Goal: Transaction & Acquisition: Purchase product/service

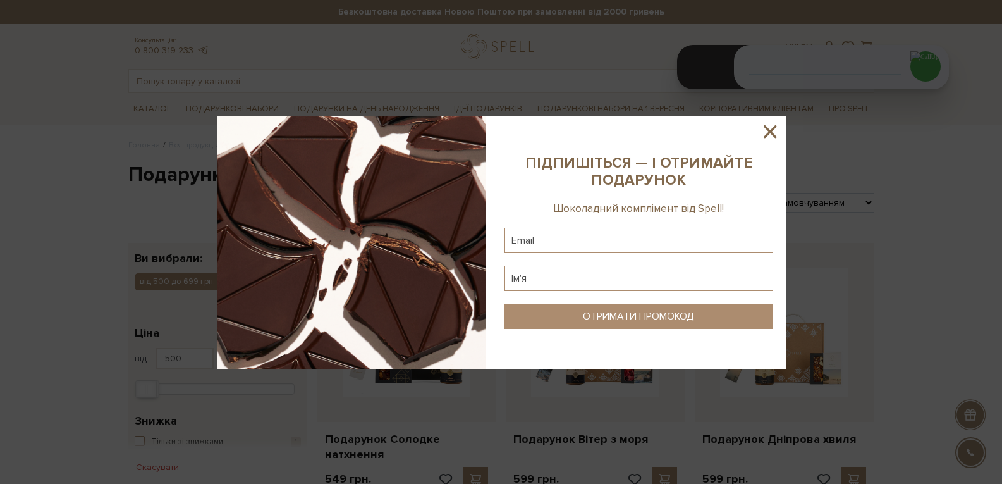
click at [763, 133] on icon at bounding box center [769, 131] width 21 height 21
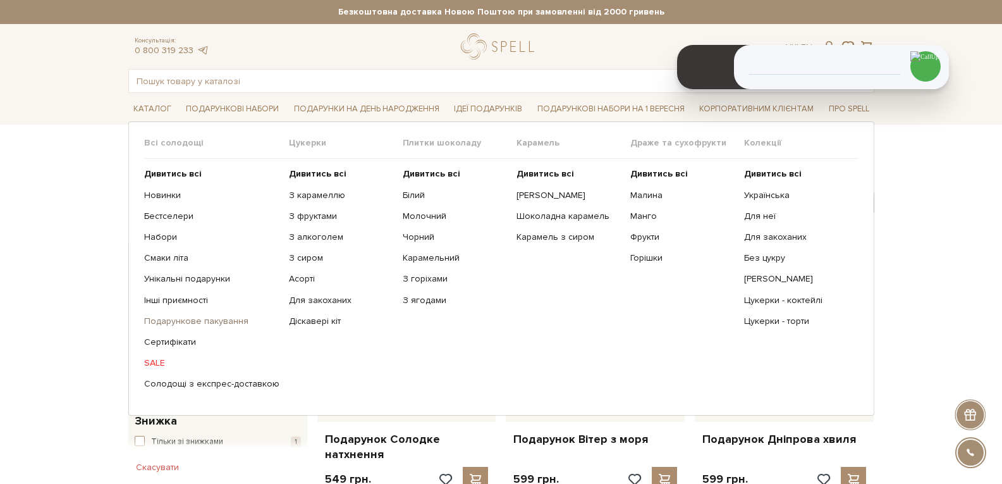
click at [207, 319] on link "Подарункове пакування" at bounding box center [211, 320] width 135 height 11
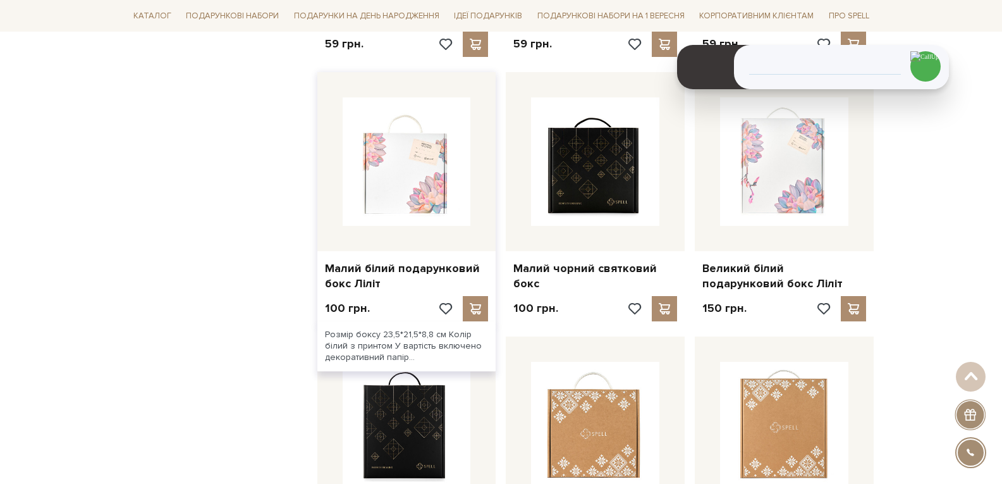
click at [375, 178] on img at bounding box center [407, 161] width 128 height 128
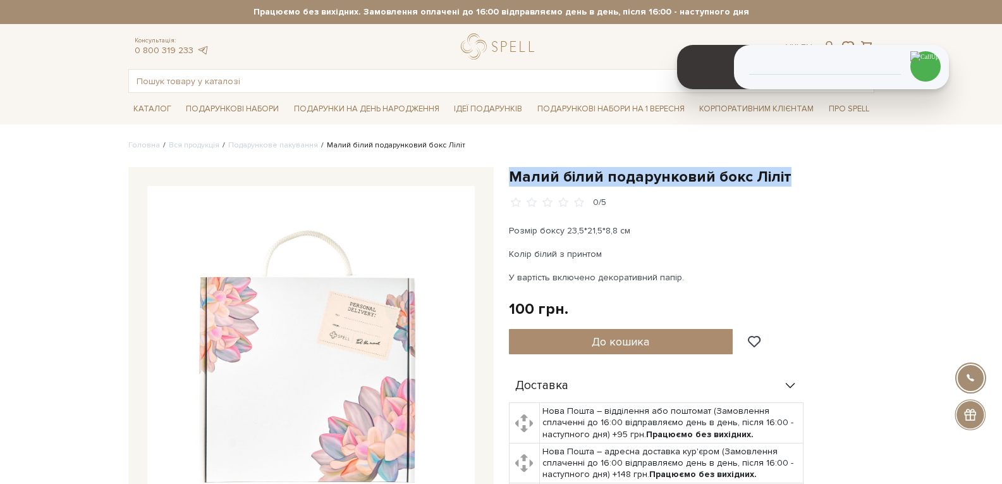
drag, startPoint x: 783, startPoint y: 180, endPoint x: 511, endPoint y: 177, distance: 271.8
click at [511, 177] on h1 "Малий білий подарунковий бокс Ліліт" at bounding box center [691, 177] width 365 height 20
copy h1 "Малий білий подарунковий бокс Ліліт"
